Goal: Task Accomplishment & Management: Manage account settings

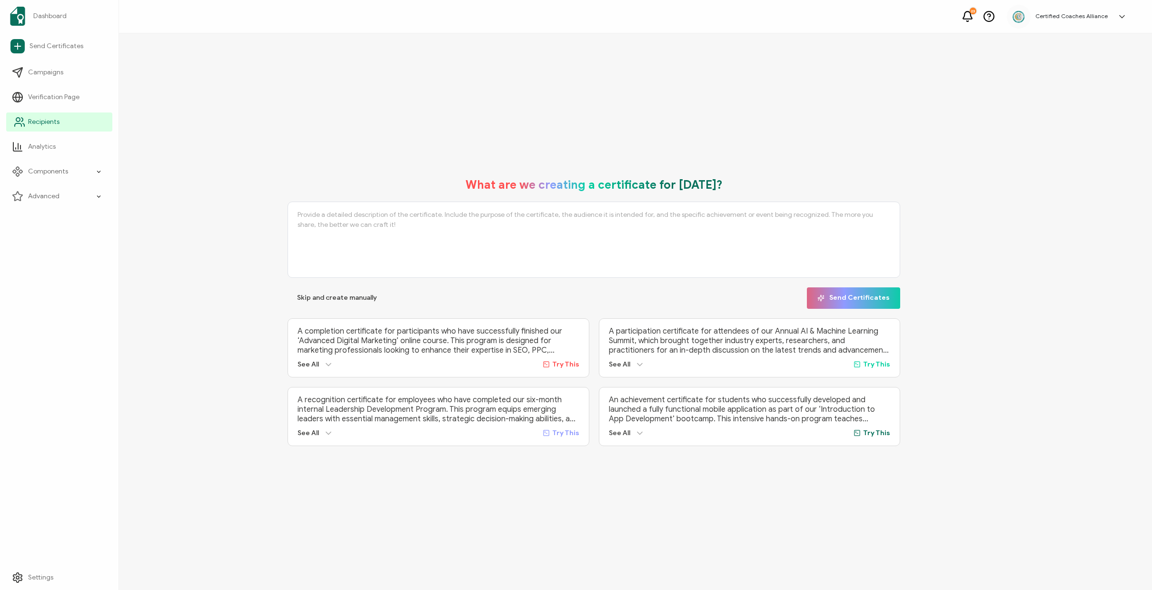
click at [48, 123] on span "Recipients" at bounding box center [43, 122] width 31 height 10
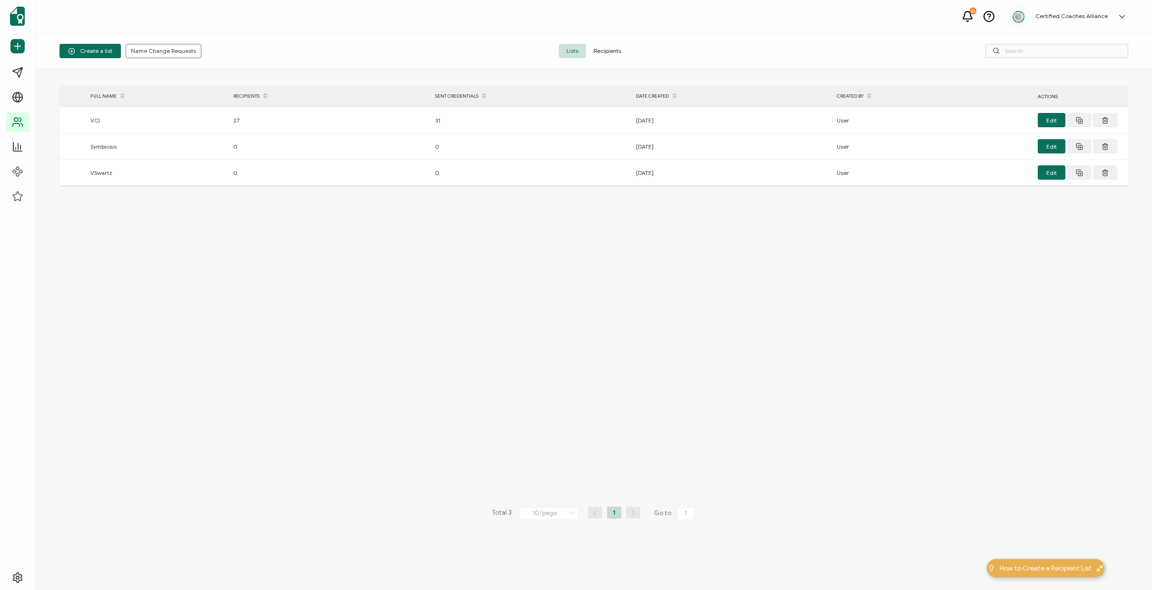
click at [610, 54] on span "Recipients" at bounding box center [607, 51] width 43 height 14
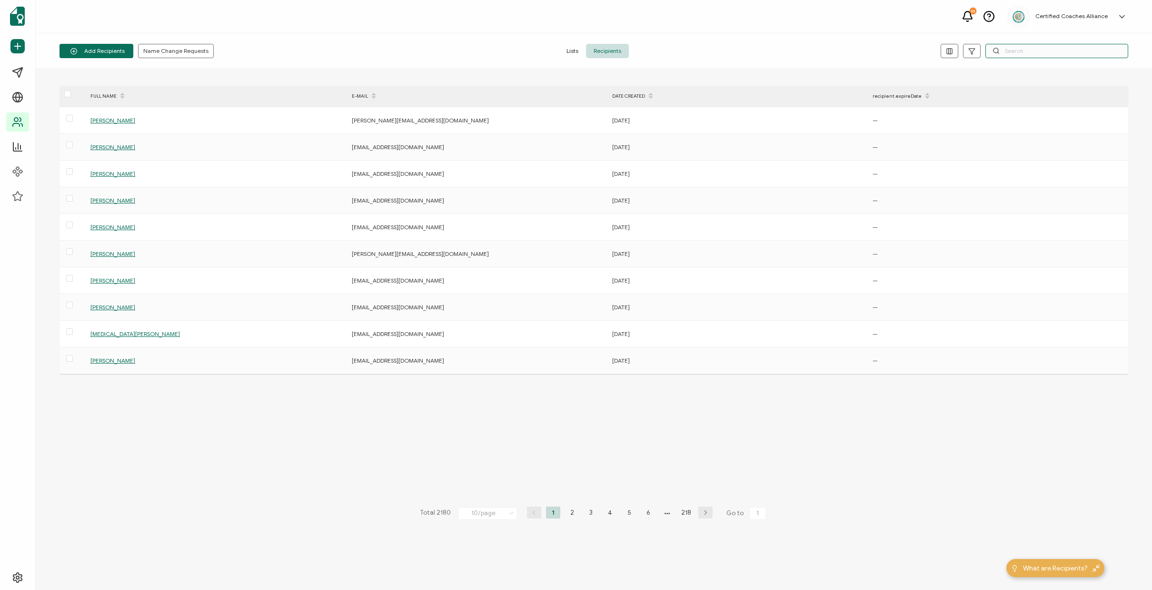
click at [1026, 54] on input "text" at bounding box center [1057, 51] width 143 height 14
paste input "[PERSON_NAME]"
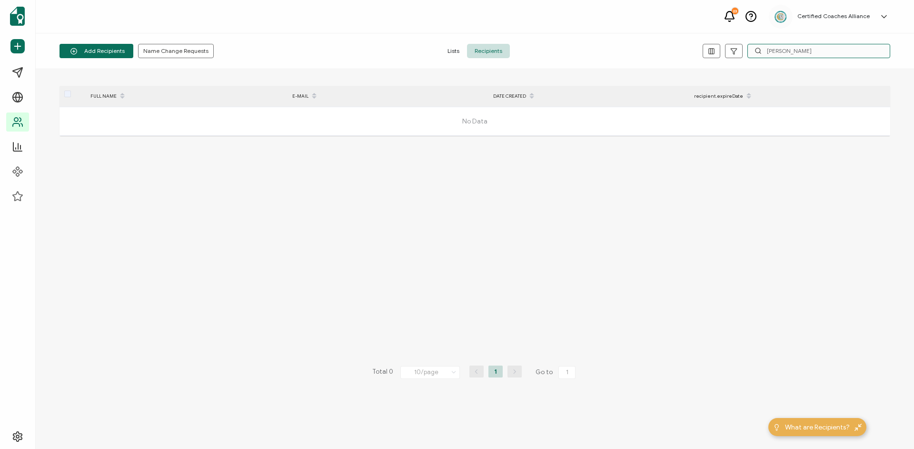
type input "[PERSON_NAME]"
click at [485, 50] on span "Recipients" at bounding box center [488, 51] width 43 height 14
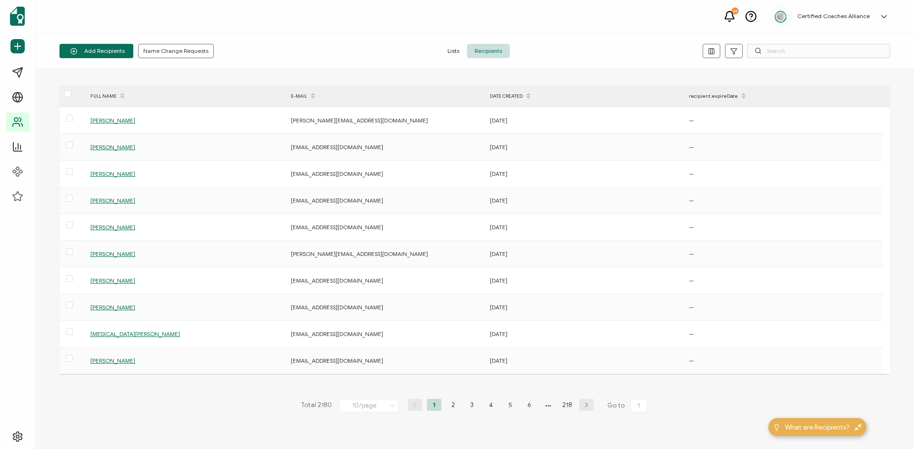
click at [798, 62] on div "Add Recipients Upload Spreadsheet Add a Single Recipient Name Change Requests L…" at bounding box center [475, 51] width 879 height 36
click at [791, 54] on input "text" at bounding box center [819, 51] width 143 height 14
paste input "[PERSON_NAME]"
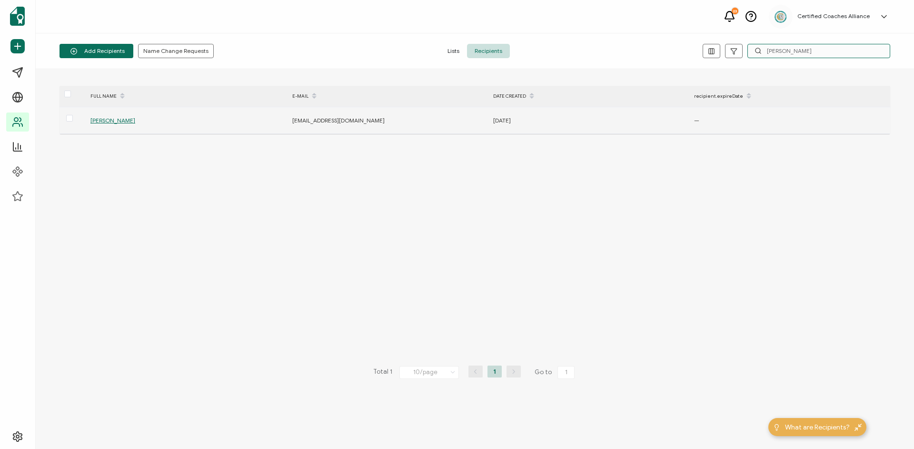
type input "[PERSON_NAME]"
click at [110, 119] on span "[PERSON_NAME]" at bounding box center [112, 120] width 45 height 7
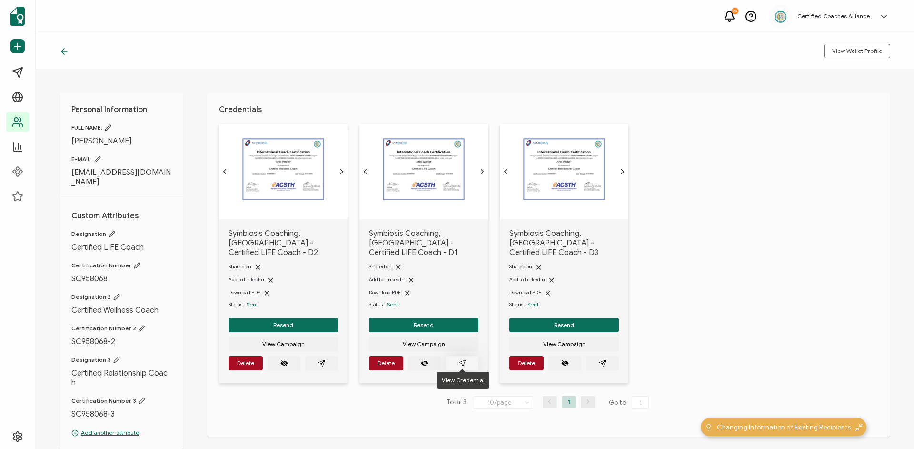
click at [465, 359] on icon "paper plane outline" at bounding box center [463, 363] width 8 height 8
